Goal: Navigation & Orientation: Find specific page/section

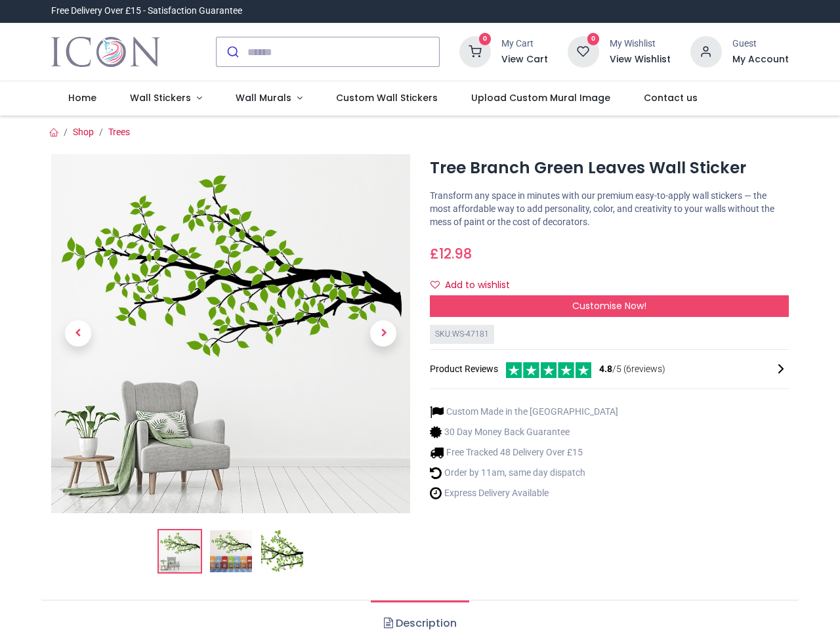
click at [420, 315] on div "× Trustpilot Product Reviews 4.8 /5 ( 6 reviews) [PERSON_NAME] Exactly what I w…" at bounding box center [609, 311] width 379 height 10
click at [329, 52] on input "search" at bounding box center [343, 51] width 192 height 29
click at [344, 52] on input "search" at bounding box center [343, 51] width 192 height 29
click at [527, 60] on h6 "View Cart" at bounding box center [524, 59] width 47 height 13
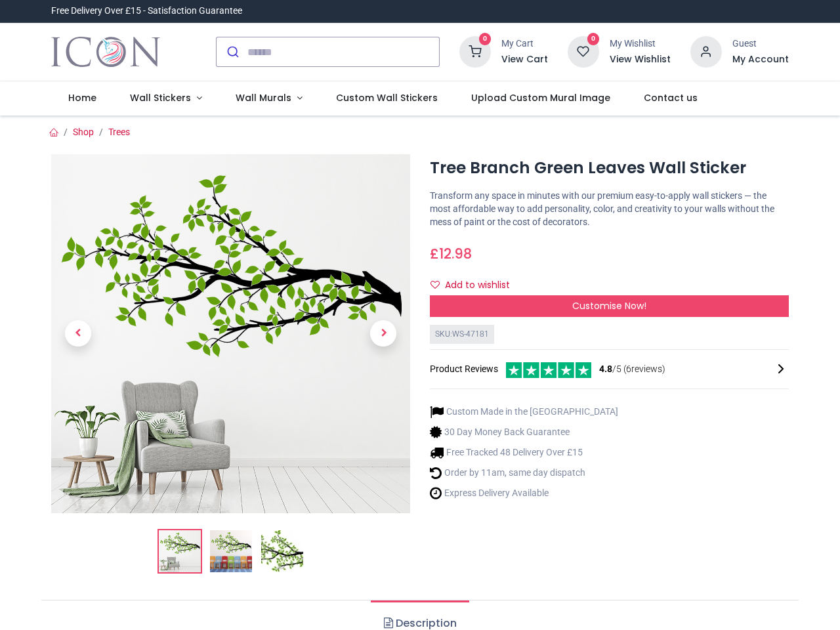
click at [760, 60] on h6 "My Account" at bounding box center [760, 59] width 56 height 13
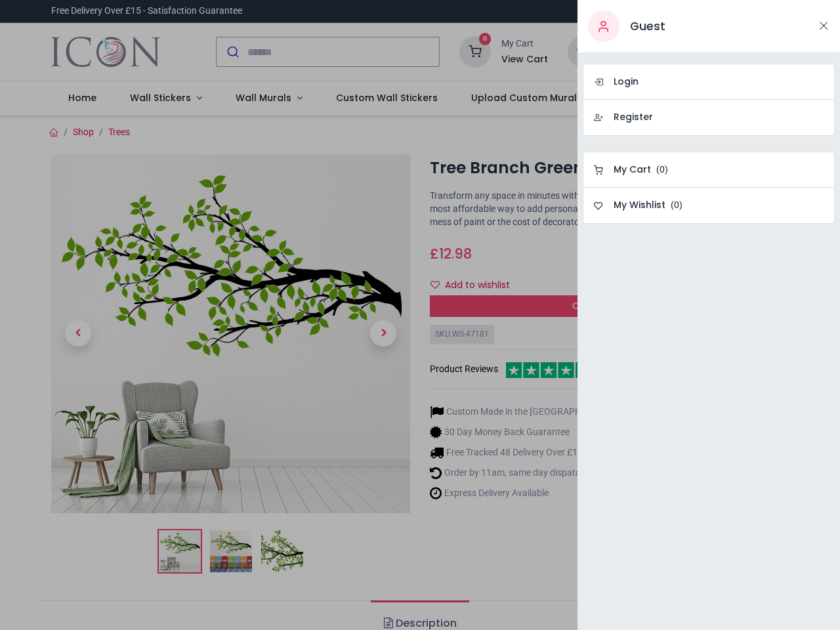
click at [163, 98] on div at bounding box center [420, 315] width 840 height 630
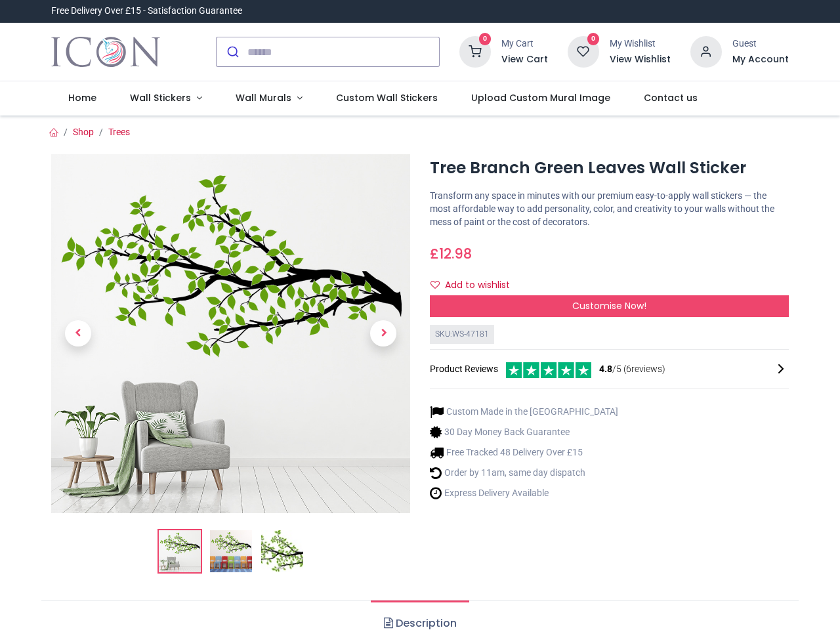
click at [263, 98] on span "Wall Murals" at bounding box center [264, 97] width 56 height 13
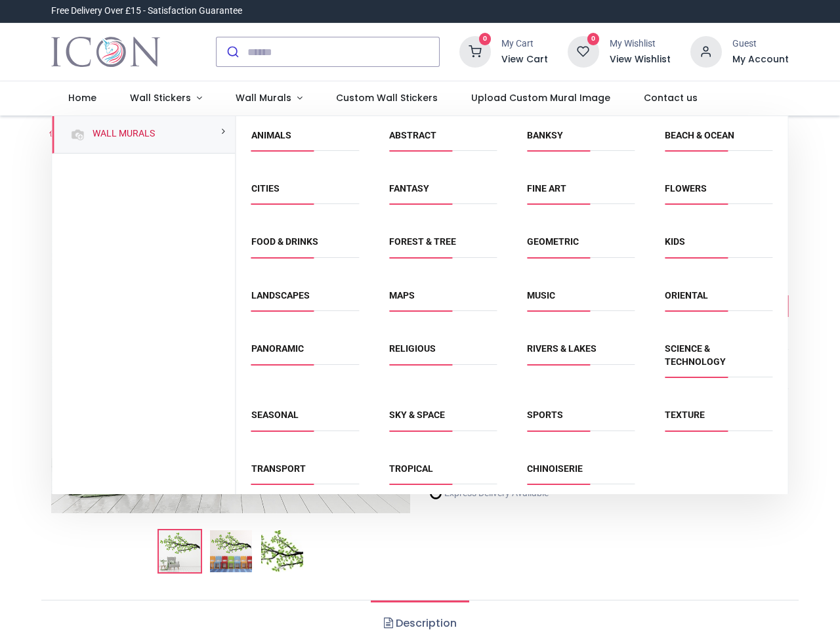
click at [419, 373] on div "Religious" at bounding box center [443, 362] width 138 height 66
